Goal: Transaction & Acquisition: Obtain resource

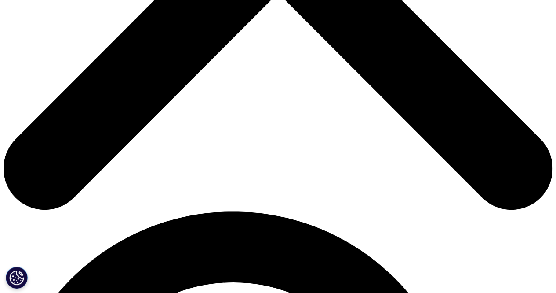
scroll to position [147, 519]
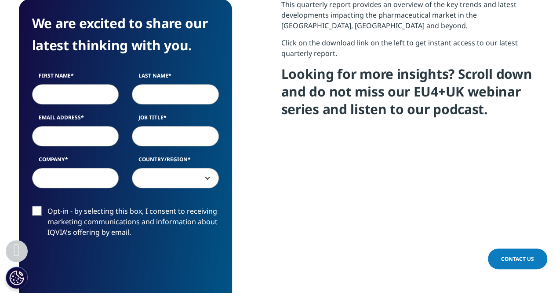
scroll to position [388, 0]
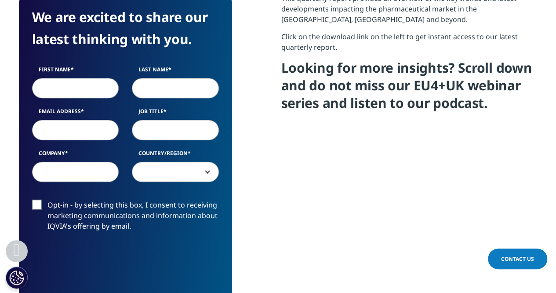
click at [38, 203] on label "Opt-in - by selecting this box, I consent to receiving marketing communications…" at bounding box center [125, 217] width 187 height 37
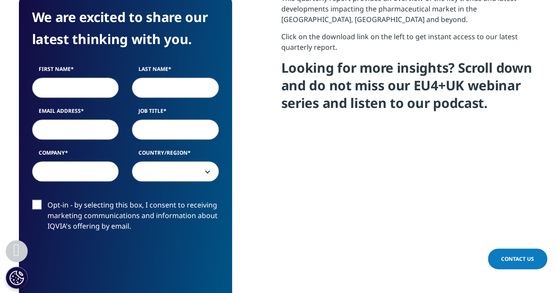
click at [48, 199] on input "Opt-in - by selecting this box, I consent to receiving marketing communications…" at bounding box center [48, 199] width 0 height 0
click at [74, 89] on input "First Name" at bounding box center [75, 87] width 87 height 20
type input "Anushka"
click at [150, 87] on input "Last Name" at bounding box center [175, 87] width 87 height 20
type input "Raut"
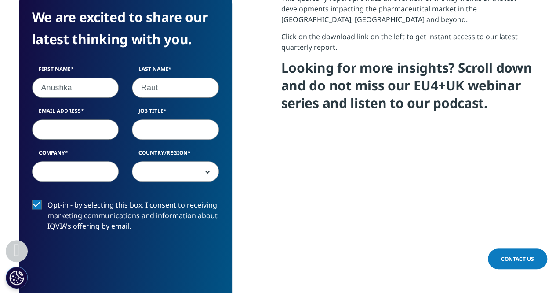
click at [92, 136] on input "Email Address" at bounding box center [75, 129] width 87 height 20
type input "anushka.raut2201@gmail.com"
click at [159, 125] on input "Job Title" at bounding box center [175, 129] width 87 height 20
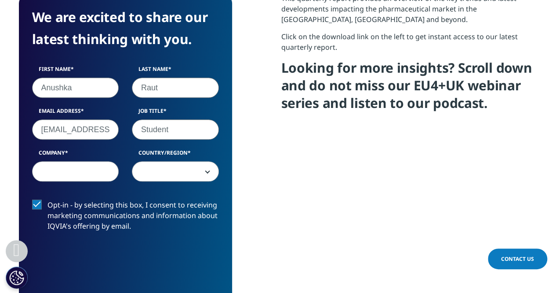
type input "Student"
click at [77, 175] on input "Company" at bounding box center [75, 171] width 87 height 20
type input "Nmims"
click at [178, 172] on span at bounding box center [175, 171] width 86 height 20
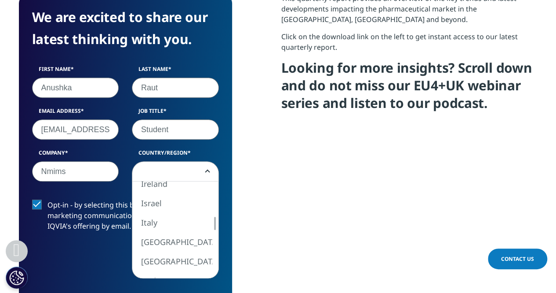
select select "India"
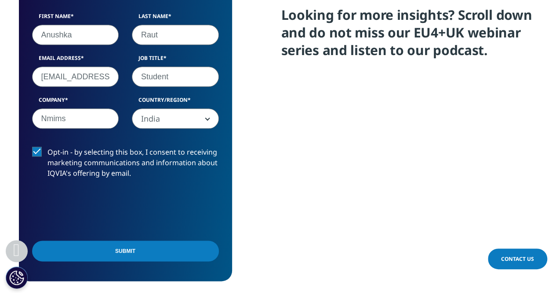
scroll to position [481, 0]
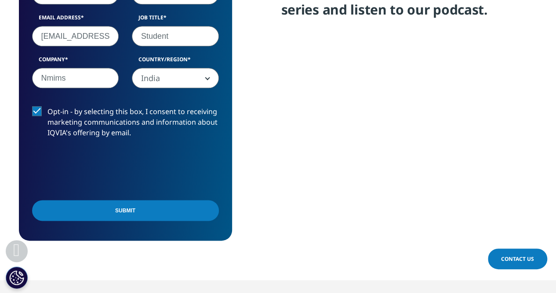
click at [104, 213] on input "Submit" at bounding box center [125, 210] width 187 height 21
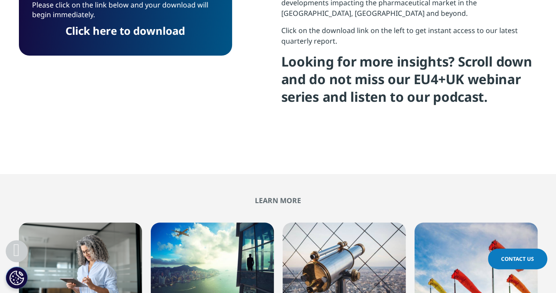
scroll to position [4, 4]
click at [121, 27] on link "Click here to download" at bounding box center [126, 30] width 120 height 15
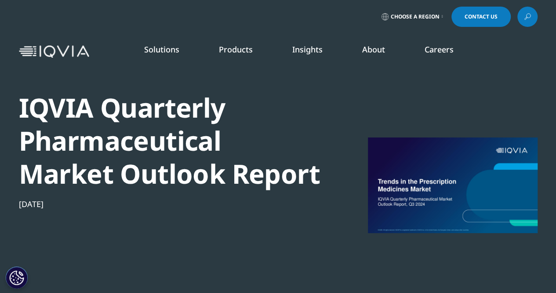
click at [437, 16] on span "Choose a Region" at bounding box center [415, 16] width 49 height 7
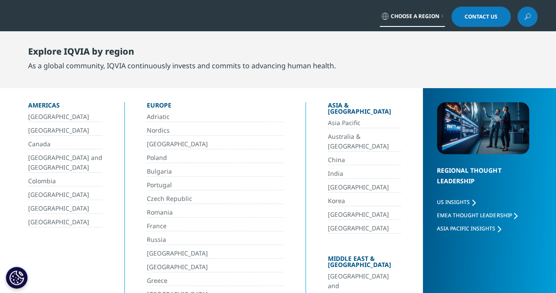
click at [328, 168] on link "India" at bounding box center [364, 173] width 73 height 10
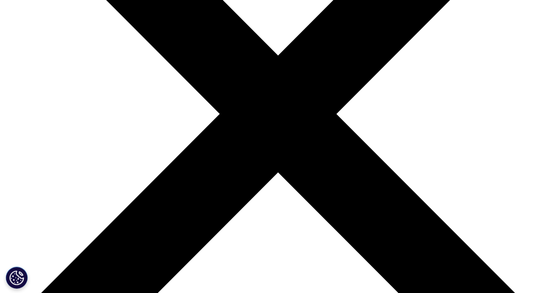
scroll to position [173, 0]
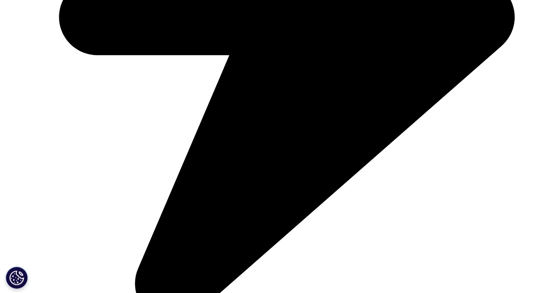
scroll to position [1174, 0]
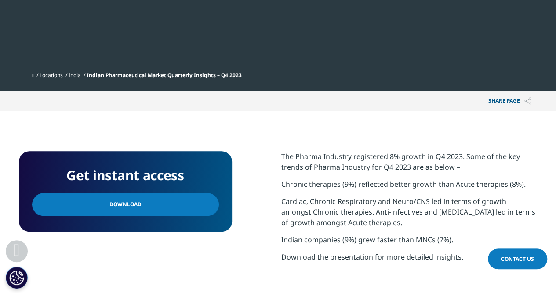
scroll to position [254, 0]
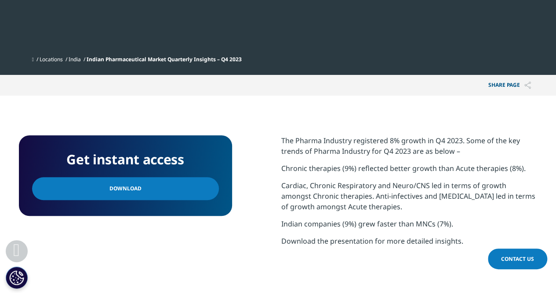
click at [167, 185] on link "Download" at bounding box center [125, 188] width 187 height 23
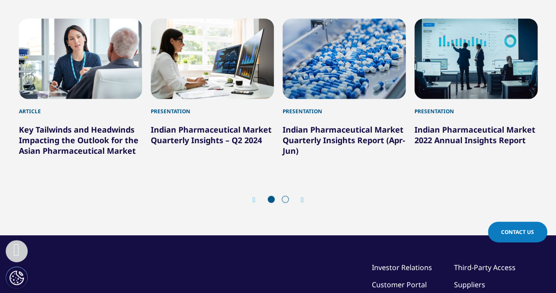
scroll to position [589, 0]
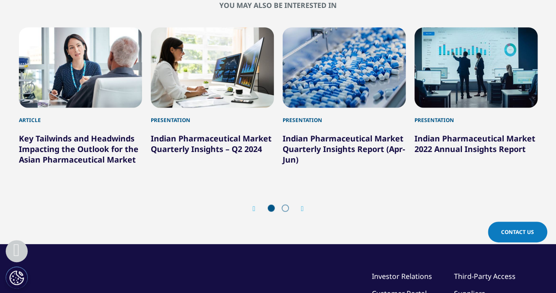
click at [302, 212] on icon "Next slide" at bounding box center [302, 208] width 3 height 7
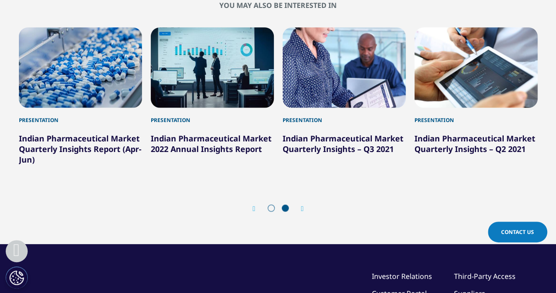
click at [253, 212] on div "Prev" at bounding box center [258, 208] width 11 height 8
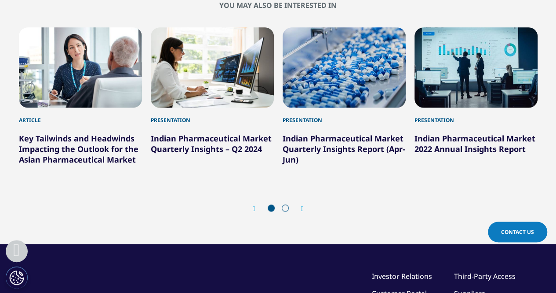
click at [333, 147] on link "Indian Pharmaceutical Market Quarterly Insights Report (Apr-Jun)" at bounding box center [344, 149] width 123 height 32
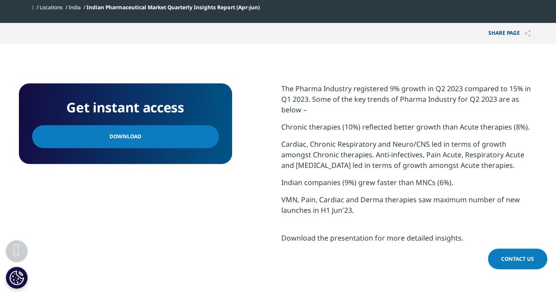
scroll to position [366, 0]
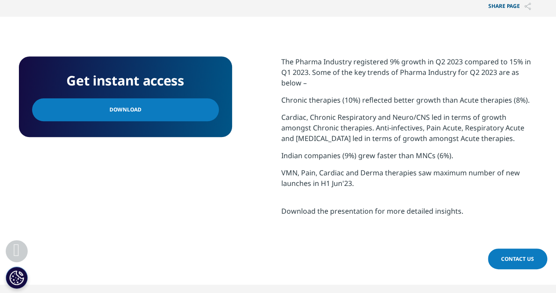
click at [179, 115] on link "Download" at bounding box center [125, 109] width 187 height 23
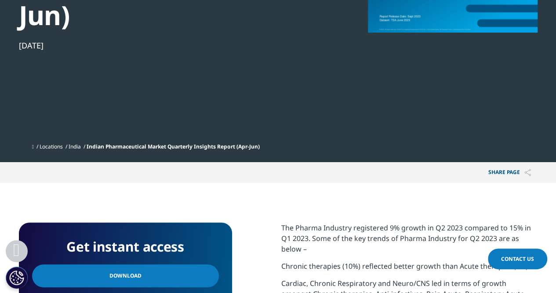
scroll to position [224, 0]
